Goal: Task Accomplishment & Management: Manage account settings

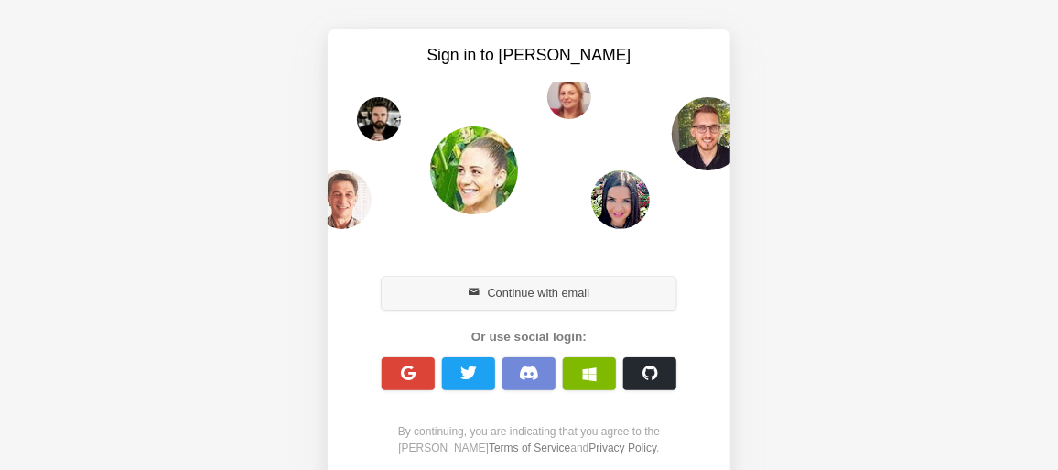
click at [536, 289] on button "Continue with email" at bounding box center [529, 292] width 295 height 33
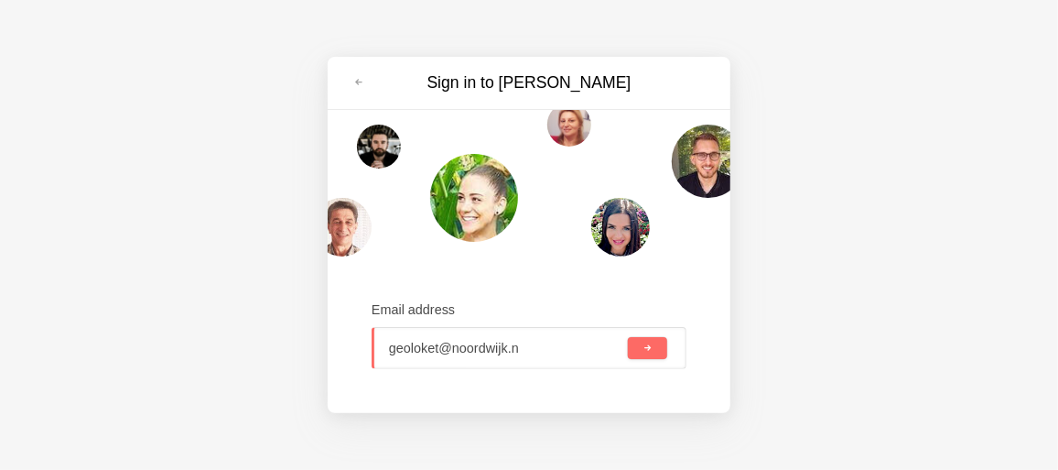
type input "geoloket@noordwijk.nl"
click at [653, 343] on span "submit" at bounding box center [648, 348] width 10 height 10
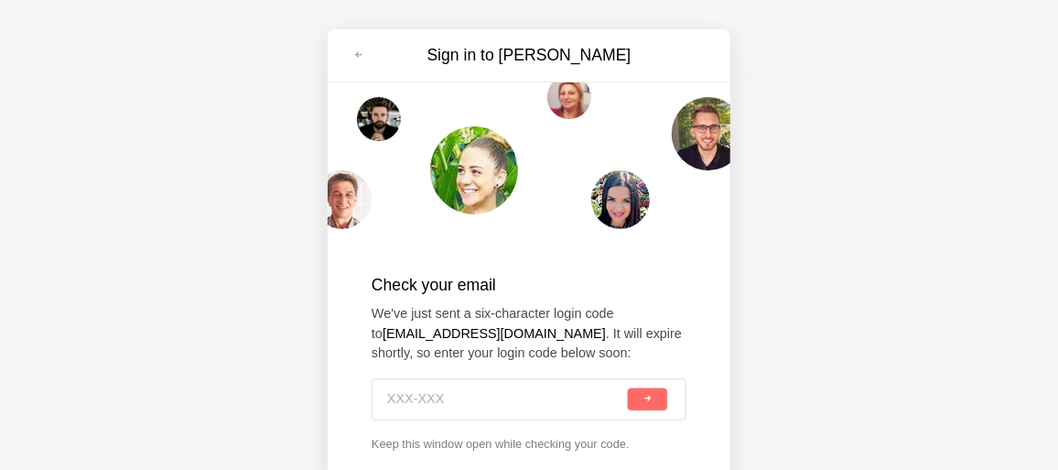
click at [479, 387] on input at bounding box center [505, 399] width 237 height 40
type input "HM1-7ZY"
click at [644, 397] on span "submit" at bounding box center [648, 399] width 10 height 10
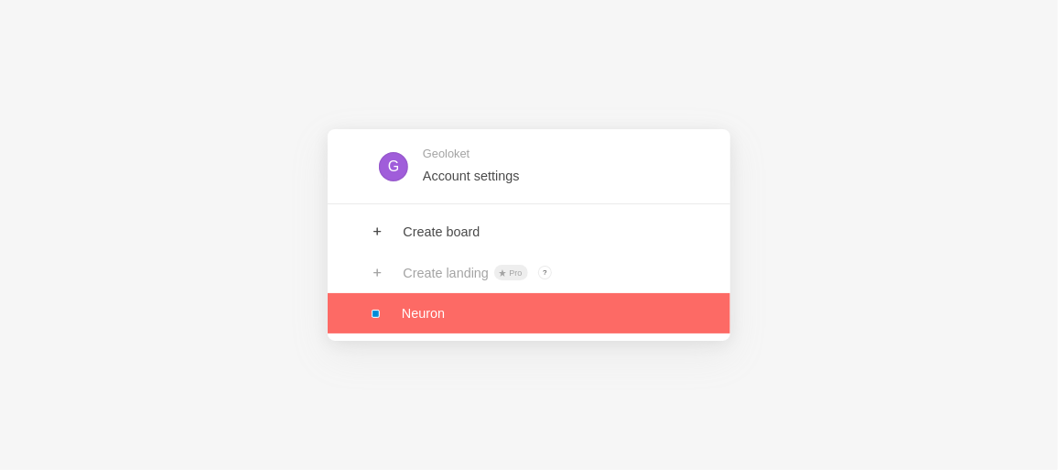
click at [374, 309] on link at bounding box center [529, 313] width 403 height 40
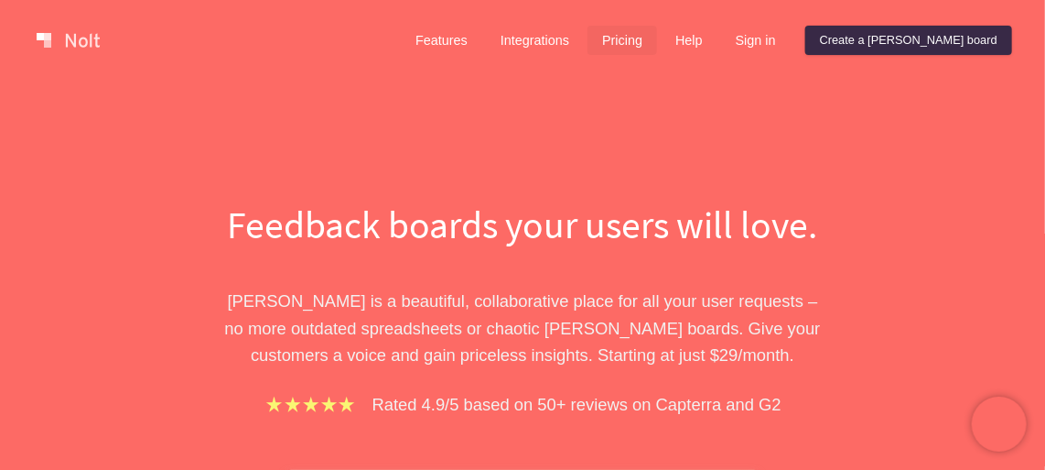
click at [657, 38] on link "Pricing" at bounding box center [623, 40] width 70 height 29
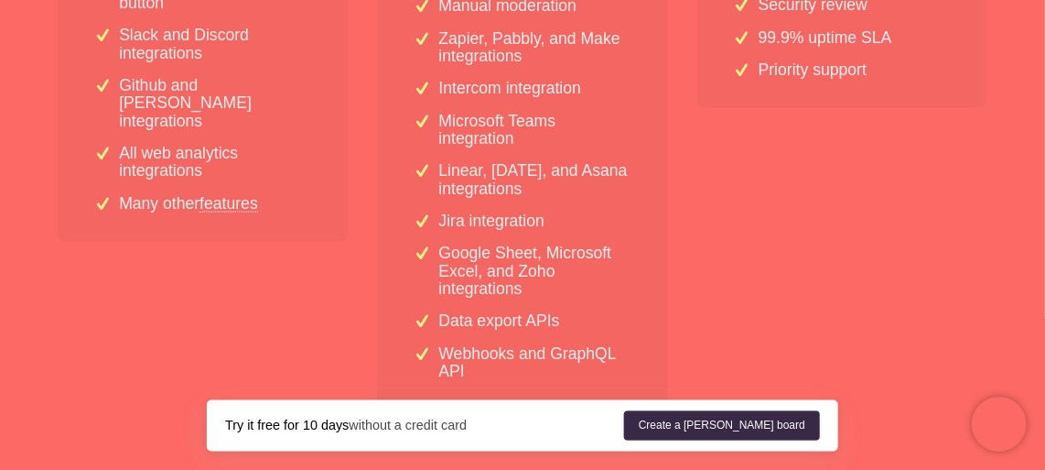
scroll to position [749, 0]
